Goal: Information Seeking & Learning: Learn about a topic

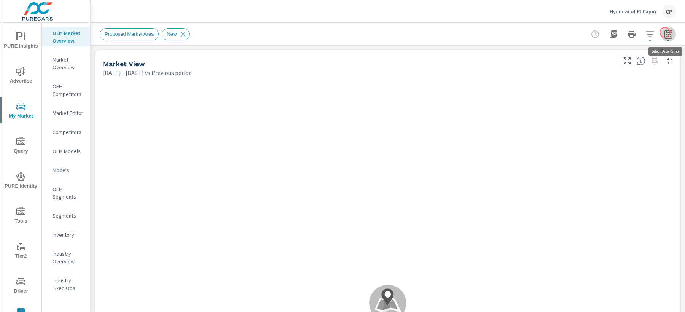
click at [665, 32] on icon "button" at bounding box center [668, 34] width 9 height 9
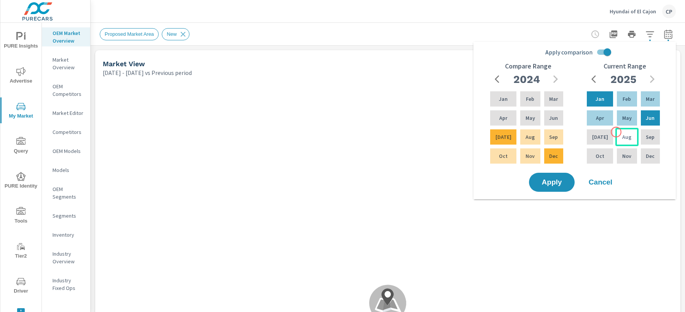
click at [617, 132] on div "Aug" at bounding box center [627, 137] width 23 height 18
click at [599, 104] on div "Jan" at bounding box center [600, 99] width 29 height 18
click at [527, 131] on div "Aug" at bounding box center [530, 137] width 23 height 18
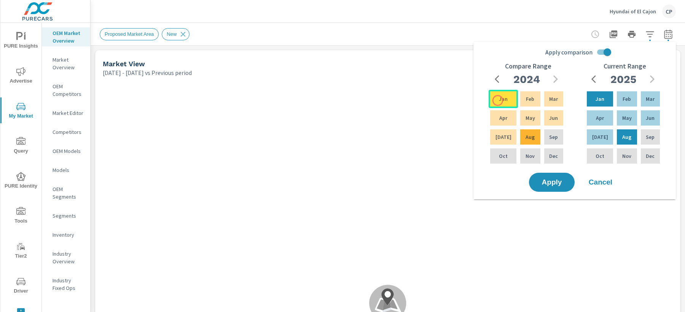
click at [499, 98] on p "Jan" at bounding box center [503, 99] width 9 height 8
click at [555, 176] on button "Apply" at bounding box center [552, 183] width 47 height 20
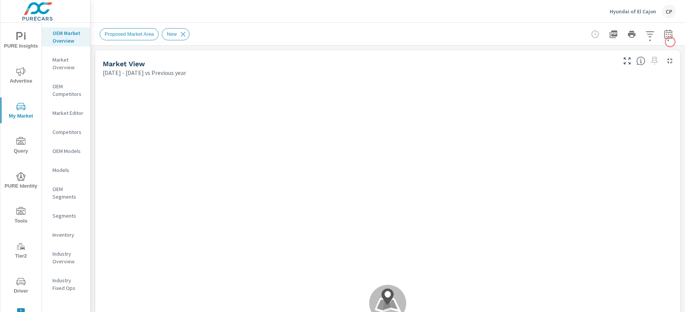
click at [666, 35] on icon "button" at bounding box center [668, 34] width 9 height 9
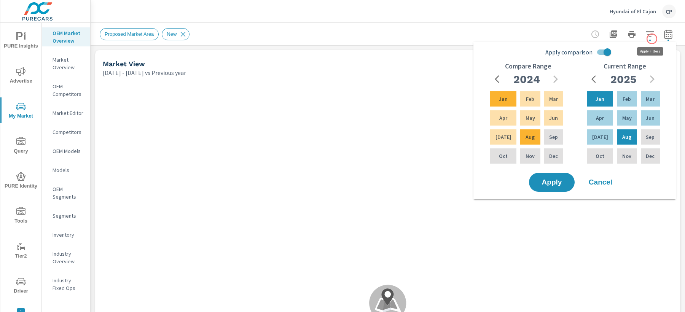
click at [653, 35] on icon "button" at bounding box center [650, 34] width 9 height 9
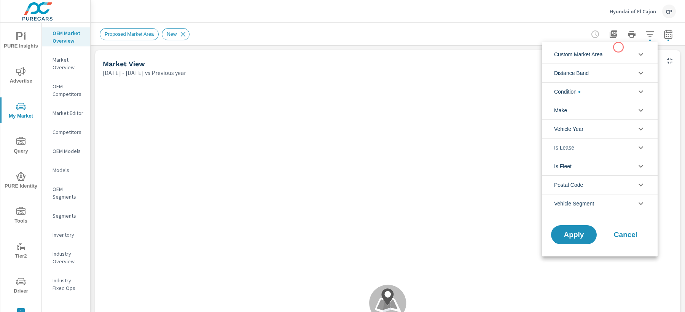
click at [614, 49] on li "Custom Market Area" at bounding box center [600, 54] width 116 height 19
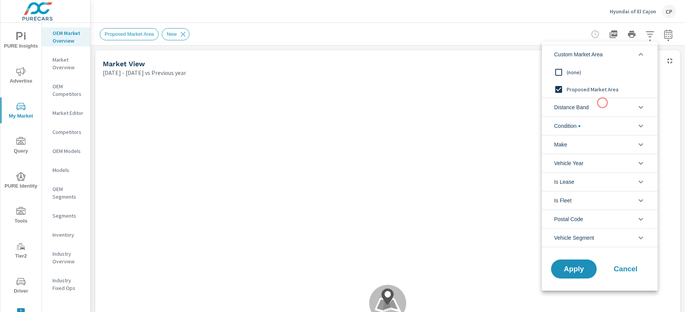
click at [602, 104] on li "Distance Band" at bounding box center [600, 107] width 116 height 19
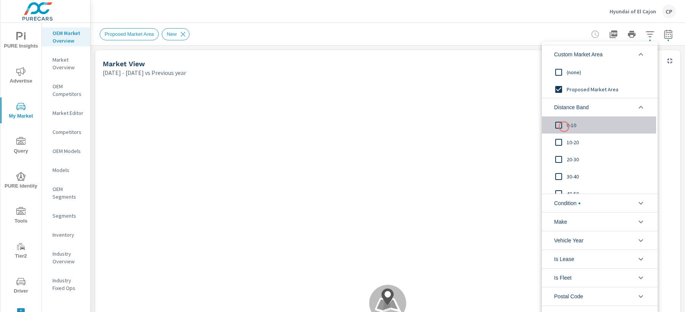
click at [564, 127] on input "filter options" at bounding box center [559, 125] width 16 height 16
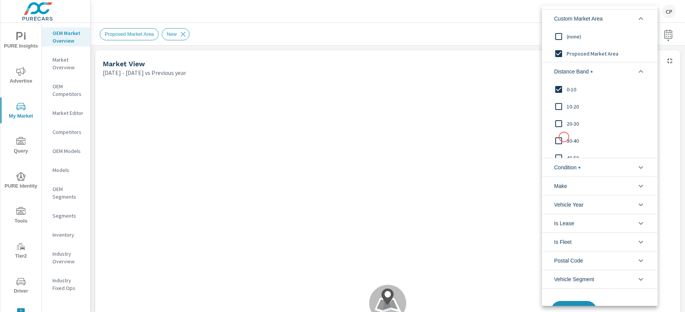
click at [564, 137] on input "filter options" at bounding box center [559, 141] width 16 height 16
click at [562, 108] on input "filter options" at bounding box center [559, 107] width 16 height 16
click at [582, 303] on button "Apply" at bounding box center [574, 311] width 47 height 20
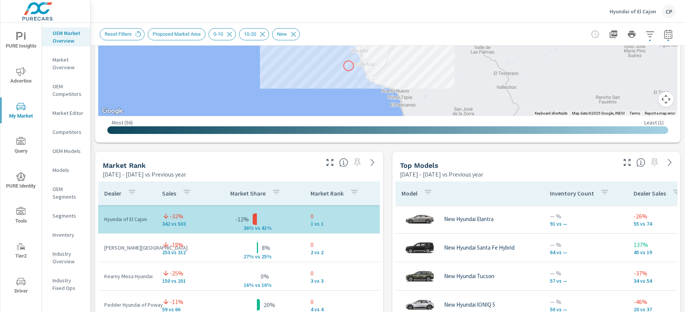
scroll to position [415, 0]
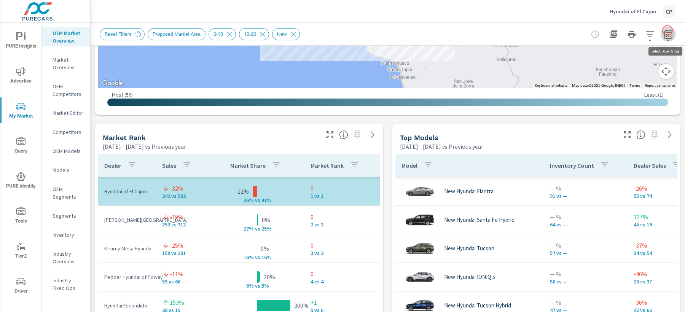
click at [668, 30] on icon "button" at bounding box center [669, 33] width 8 height 9
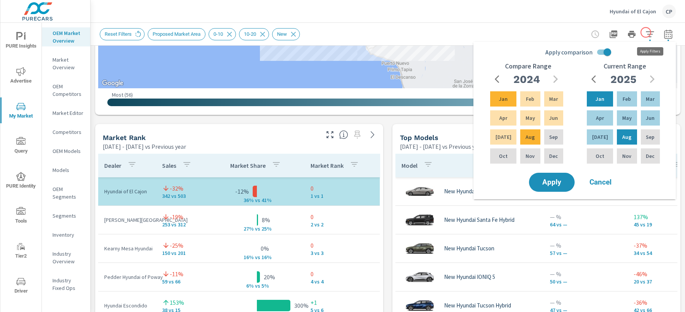
click at [646, 32] on icon "button" at bounding box center [650, 34] width 9 height 9
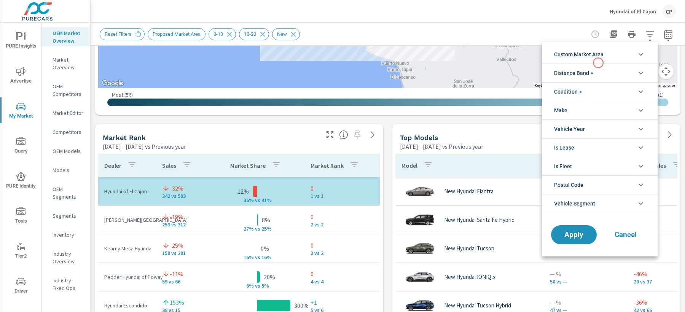
click at [598, 63] on span "Custom Market Area" at bounding box center [579, 54] width 50 height 18
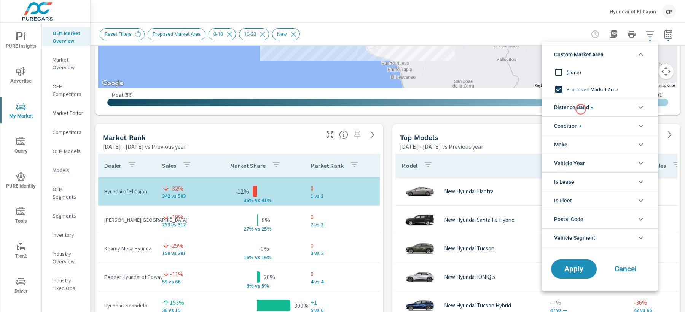
click at [581, 109] on span "Distance Band" at bounding box center [573, 107] width 39 height 18
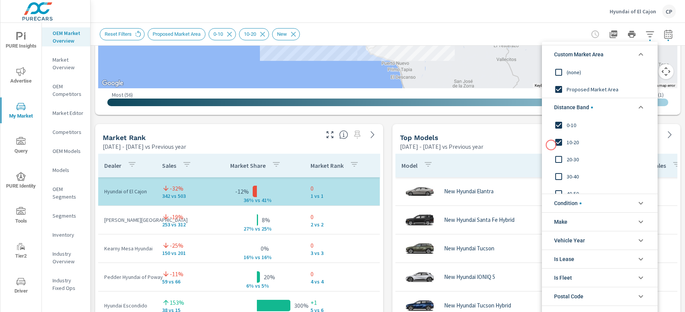
click at [555, 142] on input "filter options" at bounding box center [559, 142] width 16 height 16
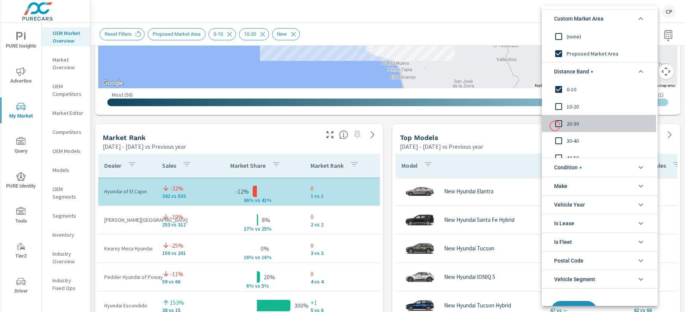
click at [555, 126] on input "filter options" at bounding box center [559, 124] width 16 height 16
click at [558, 86] on input "filter options" at bounding box center [559, 89] width 16 height 16
click at [558, 121] on input "filter options" at bounding box center [559, 124] width 16 height 16
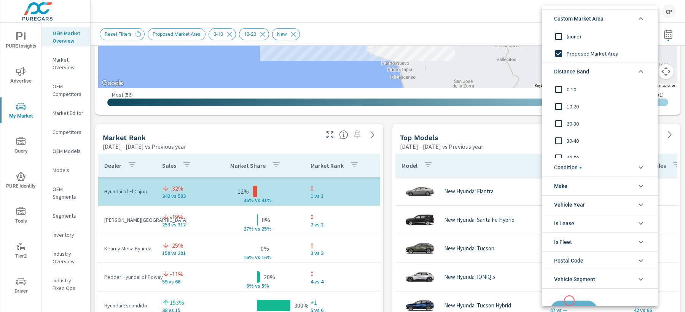
click at [570, 301] on button "Apply" at bounding box center [574, 311] width 47 height 20
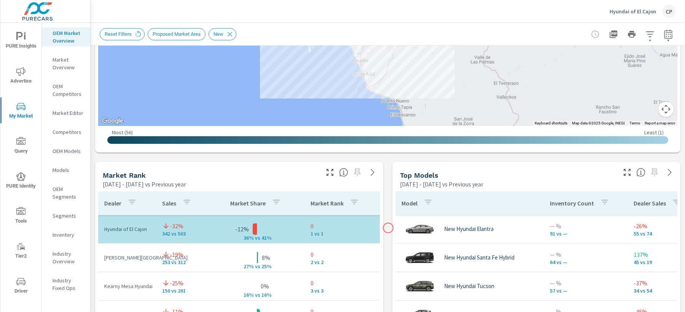
scroll to position [380, 0]
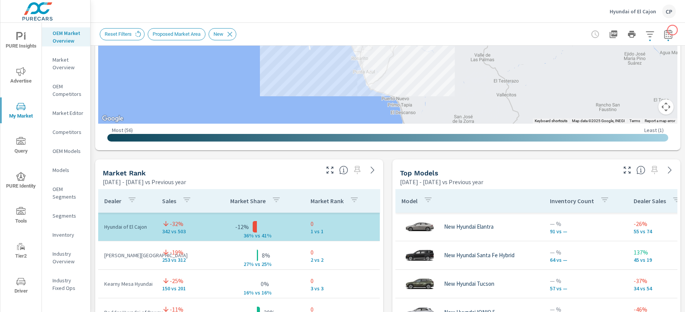
click at [673, 30] on icon "button" at bounding box center [668, 34] width 9 height 9
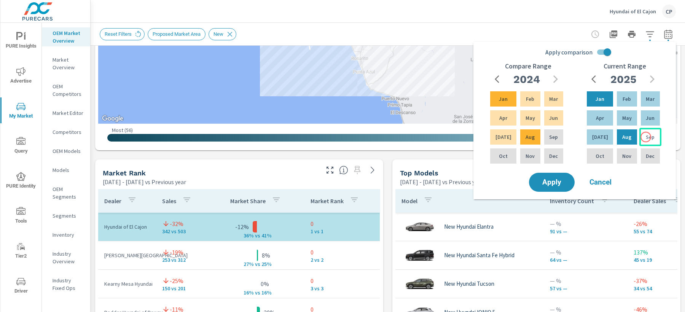
click at [646, 137] on p "Sep" at bounding box center [650, 137] width 9 height 8
click at [596, 92] on div "Jan" at bounding box center [600, 99] width 29 height 18
click at [550, 129] on div "Sep" at bounding box center [554, 137] width 22 height 18
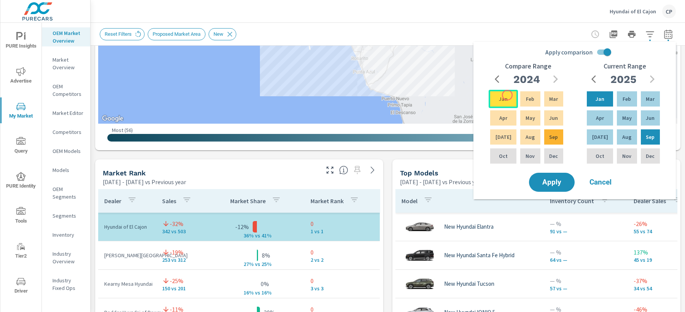
click at [506, 94] on div "Jan" at bounding box center [503, 99] width 29 height 18
click at [553, 182] on span "Apply" at bounding box center [552, 182] width 31 height 7
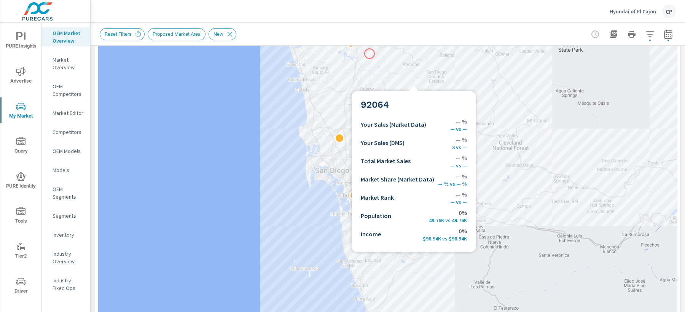
scroll to position [182, 0]
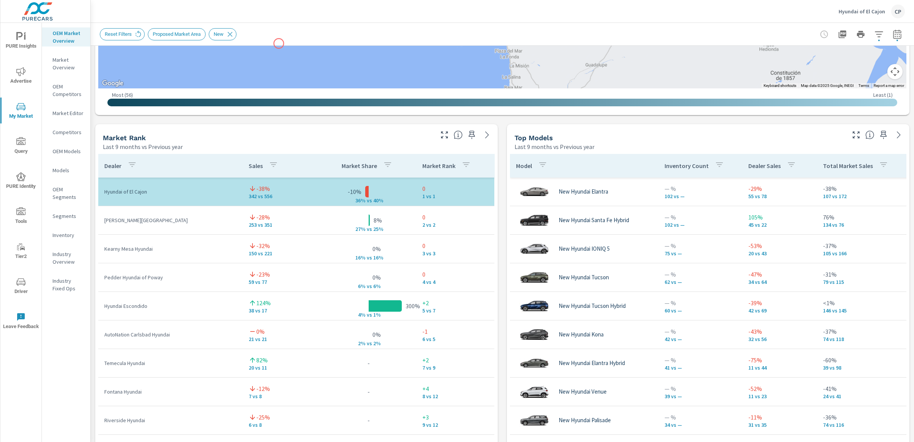
scroll to position [431, 0]
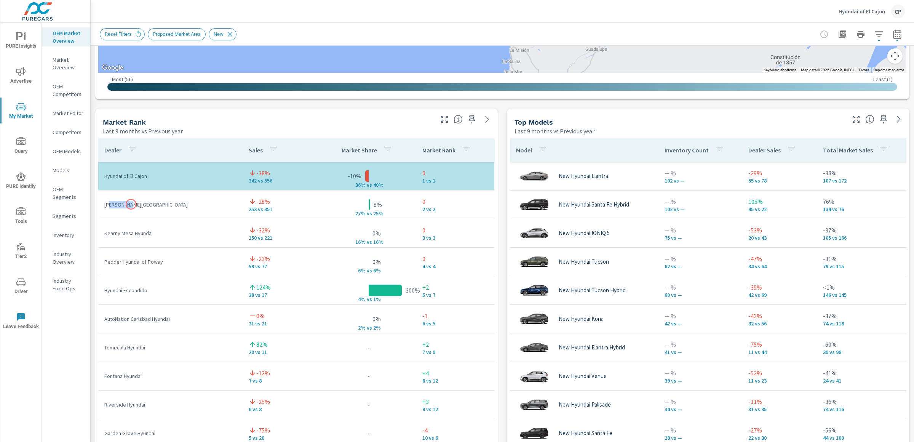
drag, startPoint x: 110, startPoint y: 205, endPoint x: 131, endPoint y: 204, distance: 20.9
click at [131, 204] on p "[PERSON_NAME][GEOGRAPHIC_DATA]" at bounding box center [170, 205] width 132 height 8
drag, startPoint x: 106, startPoint y: 288, endPoint x: 155, endPoint y: 289, distance: 48.8
click at [155, 289] on p "Hyundai Escondido" at bounding box center [170, 290] width 132 height 8
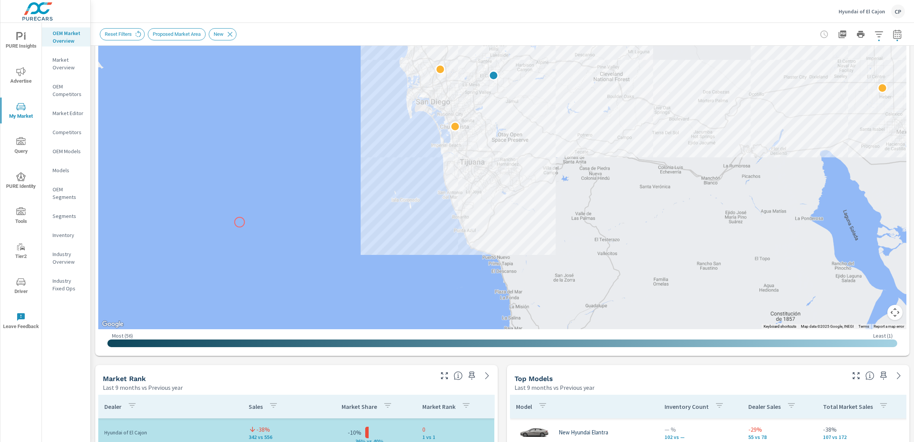
scroll to position [156, 0]
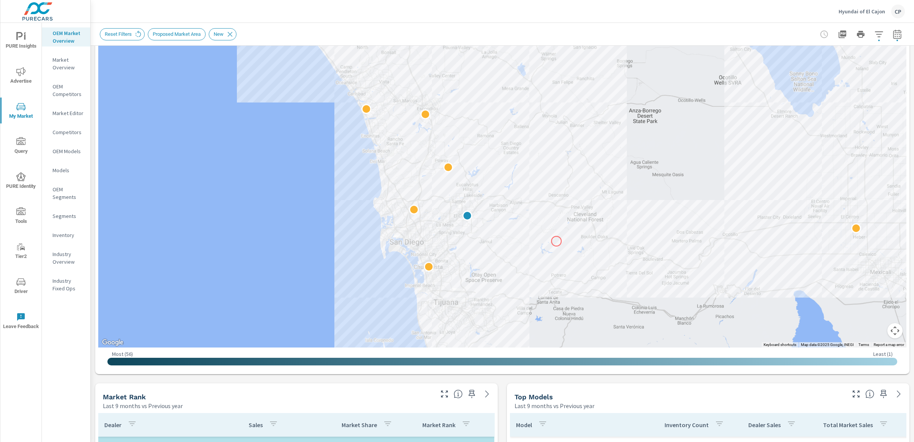
drag, startPoint x: 583, startPoint y: 118, endPoint x: 556, endPoint y: 241, distance: 125.6
click at [556, 241] on div "2" at bounding box center [502, 135] width 808 height 423
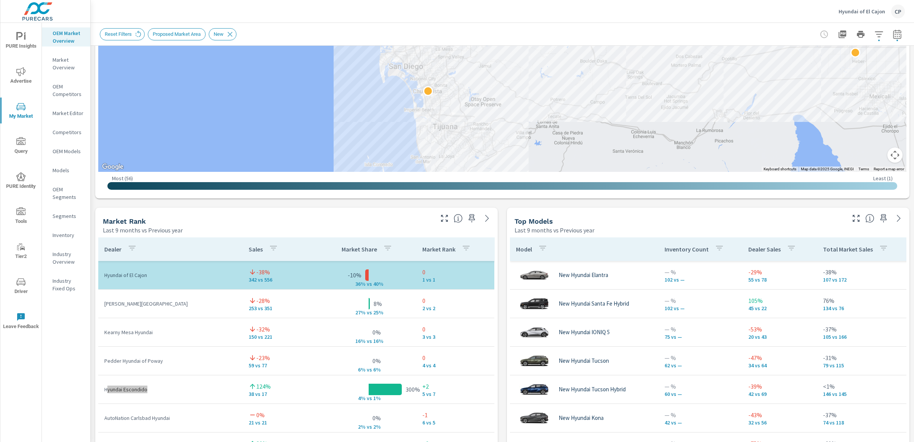
scroll to position [334, 0]
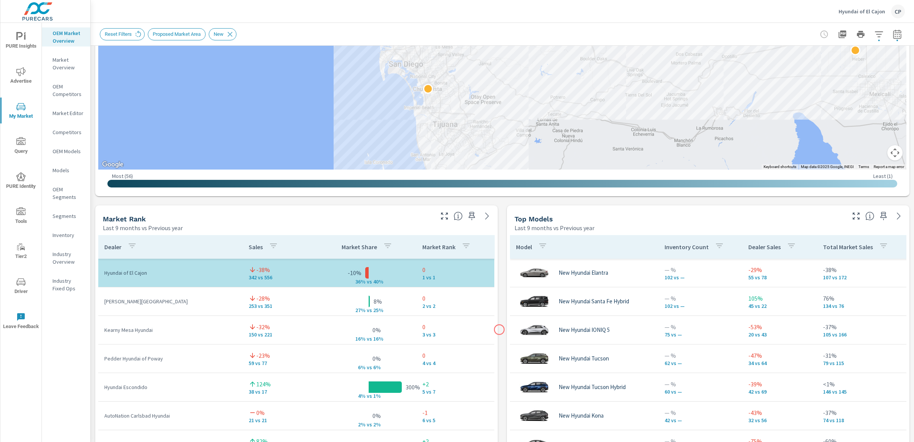
click at [499, 312] on div "Market View Last 9 months vs Previous year ← Move left → Move right ↑ Move up ↓…" at bounding box center [502, 364] width 823 height 1304
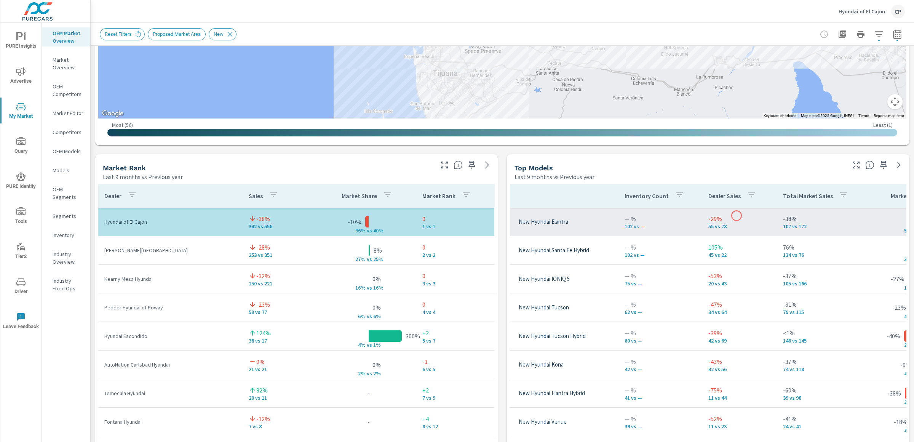
scroll to position [0, 42]
